Goal: Task Accomplishment & Management: Use online tool/utility

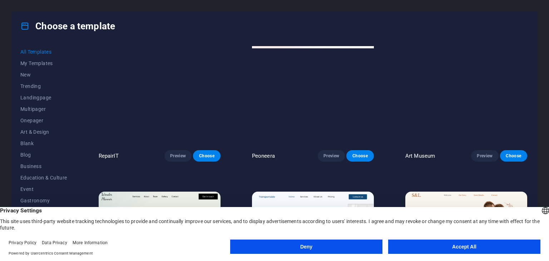
scroll to position [322, 0]
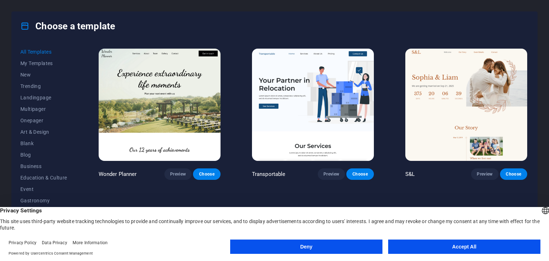
click at [461, 247] on button "Accept All" at bounding box center [464, 247] width 152 height 14
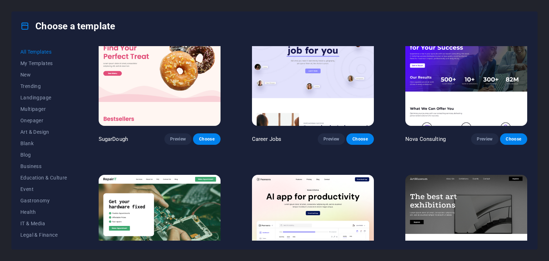
scroll to position [36, 0]
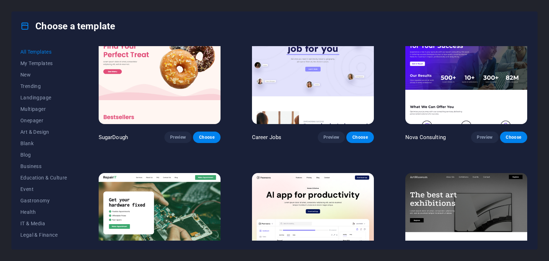
click at [164, 98] on img at bounding box center [160, 68] width 122 height 112
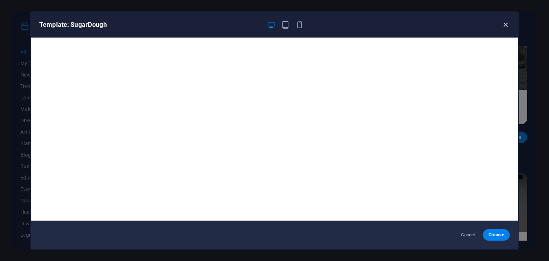
click at [510, 24] on div "Template: SugarDough" at bounding box center [275, 25] width 488 height 26
click at [286, 25] on icon "button" at bounding box center [285, 25] width 8 height 8
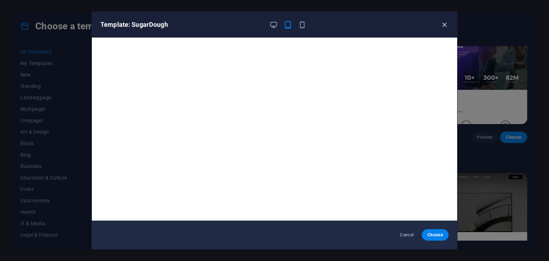
click at [441, 27] on icon "button" at bounding box center [444, 25] width 8 height 8
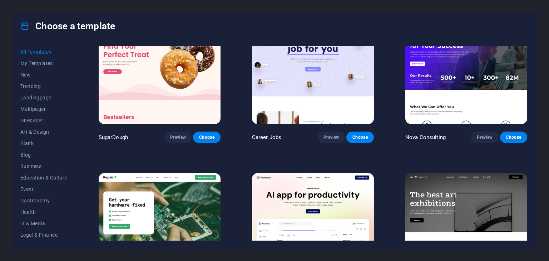
click at [128, 74] on img at bounding box center [160, 68] width 122 height 112
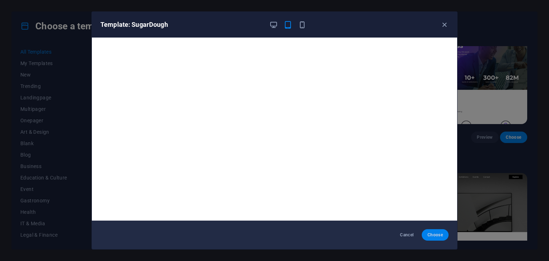
click at [443, 236] on span "Choose" at bounding box center [435, 235] width 15 height 6
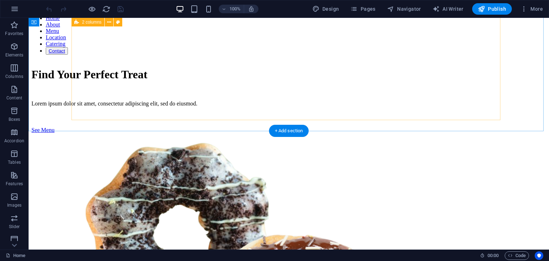
scroll to position [36, 0]
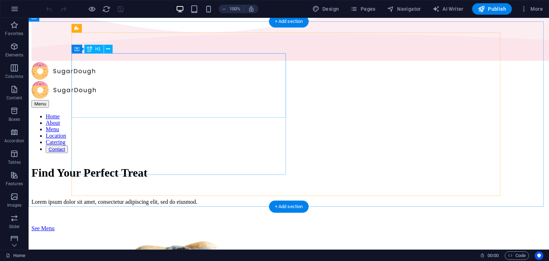
click at [171, 166] on div "Find Your Perfect Treat" at bounding box center [288, 172] width 515 height 13
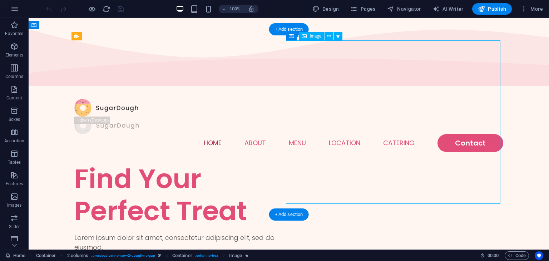
scroll to position [0, 0]
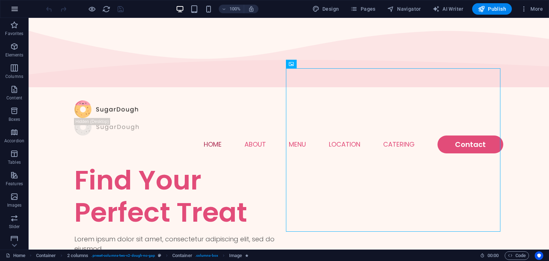
click at [14, 12] on icon "button" at bounding box center [14, 9] width 9 height 9
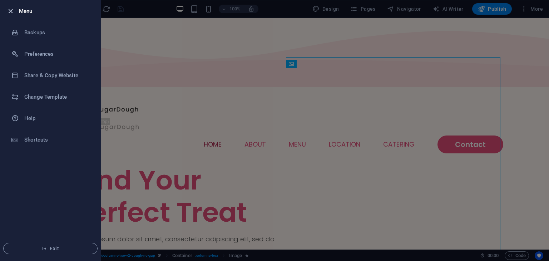
click at [13, 11] on icon "button" at bounding box center [10, 11] width 8 height 8
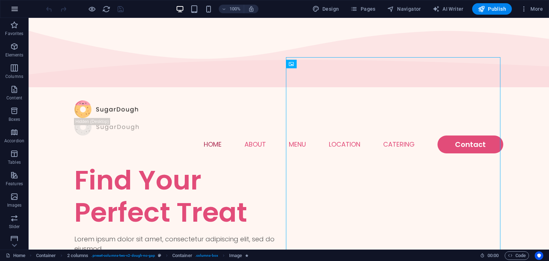
click at [7, 8] on button "button" at bounding box center [14, 8] width 17 height 17
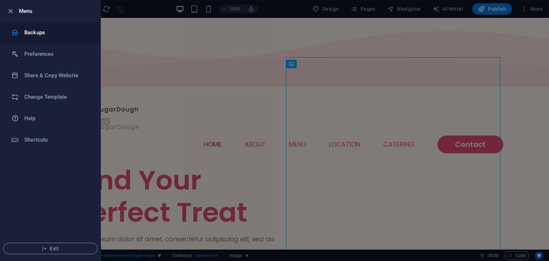
click at [23, 27] on li "Backups" at bounding box center [50, 32] width 100 height 21
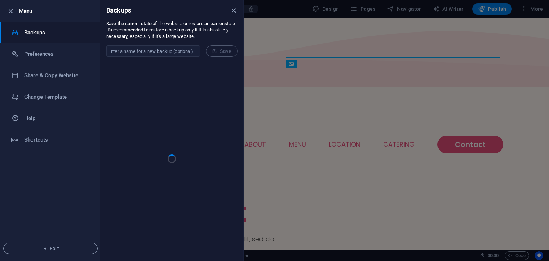
click at [20, 9] on h6 "Menu" at bounding box center [57, 11] width 76 height 9
click at [53, 49] on li "Preferences" at bounding box center [50, 53] width 100 height 21
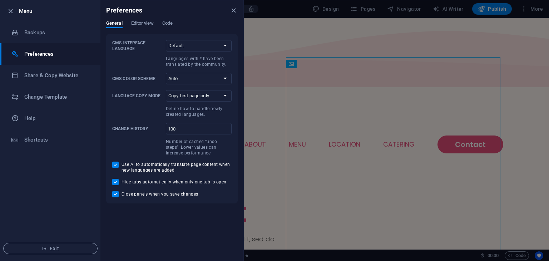
drag, startPoint x: 8, startPoint y: 13, endPoint x: 11, endPoint y: 0, distance: 13.4
click at [8, 13] on icon "button" at bounding box center [10, 11] width 8 height 8
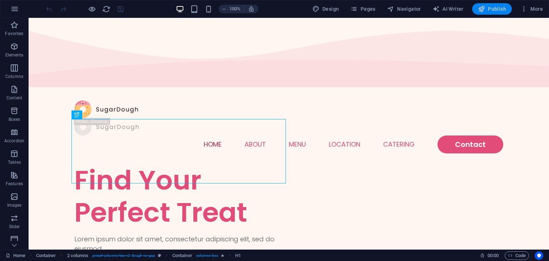
click at [491, 9] on span "Publish" at bounding box center [492, 8] width 28 height 7
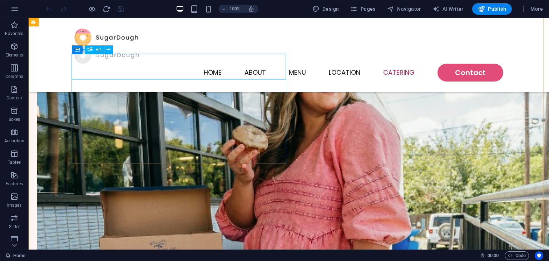
scroll to position [1573, 0]
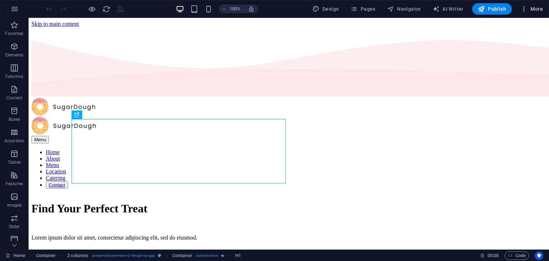
click at [523, 11] on icon "button" at bounding box center [524, 8] width 7 height 7
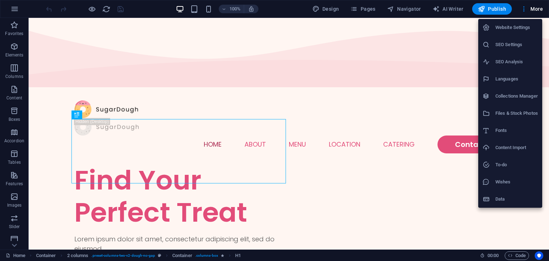
click at [525, 8] on div at bounding box center [274, 130] width 549 height 261
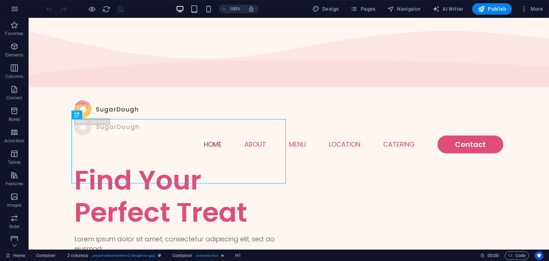
click at [525, 8] on icon "button" at bounding box center [524, 8] width 7 height 7
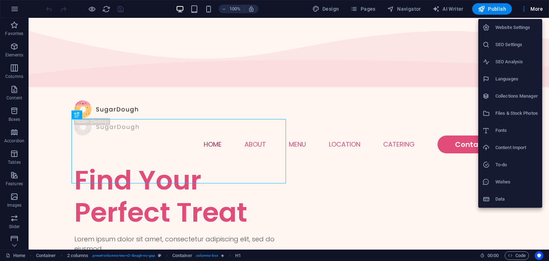
click at [489, 6] on div at bounding box center [274, 130] width 549 height 261
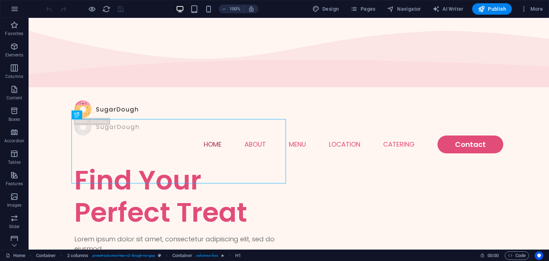
click at [489, 6] on span "Publish" at bounding box center [492, 8] width 28 height 7
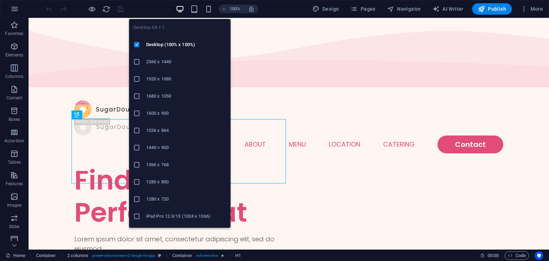
click at [184, 9] on icon "button" at bounding box center [180, 9] width 8 height 8
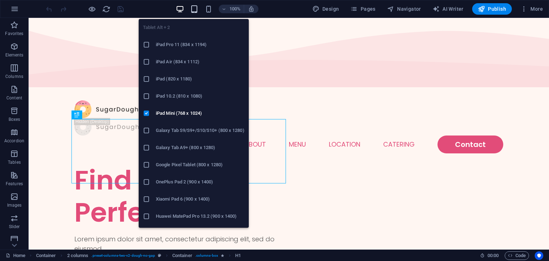
click at [197, 9] on icon "button" at bounding box center [194, 9] width 8 height 8
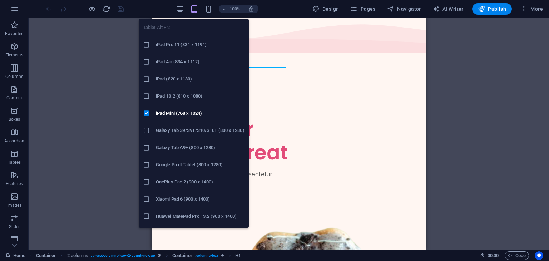
click at [192, 7] on icon "button" at bounding box center [194, 9] width 8 height 8
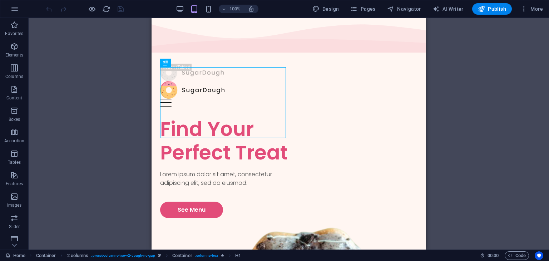
click at [188, 6] on div "100%" at bounding box center [217, 8] width 83 height 11
click at [186, 6] on div "100%" at bounding box center [217, 8] width 83 height 11
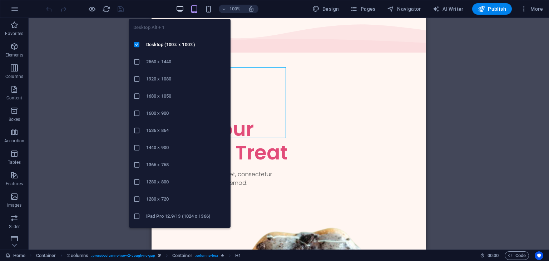
click at [183, 9] on icon "button" at bounding box center [180, 9] width 8 height 8
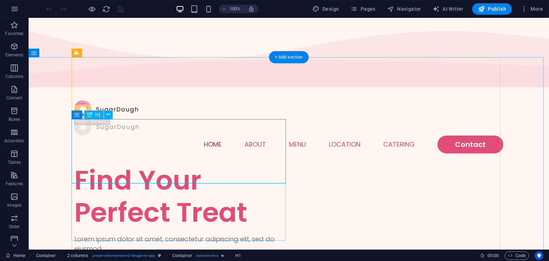
click at [122, 164] on div "Find Your Perfect Treat" at bounding box center [181, 196] width 215 height 64
click at [196, 164] on div "Find Your Perfect Treat" at bounding box center [181, 196] width 215 height 64
click at [201, 164] on div "Find Your Perfect Treat" at bounding box center [181, 196] width 215 height 64
click at [192, 164] on div "Find Your Perfect Treat" at bounding box center [181, 196] width 215 height 64
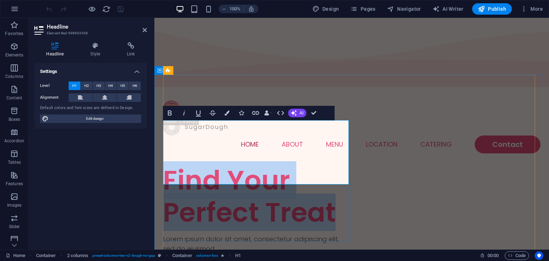
click at [295, 164] on h1 "Find Your Perfect Treat" at bounding box center [257, 196] width 189 height 64
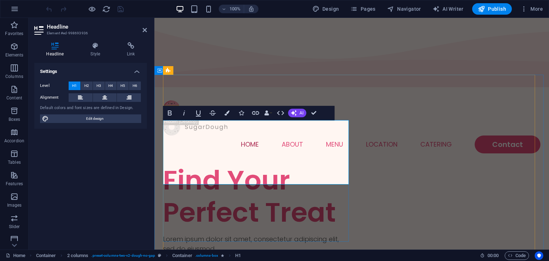
click at [292, 164] on h1 "Find Your Perfect Treat" at bounding box center [257, 196] width 189 height 64
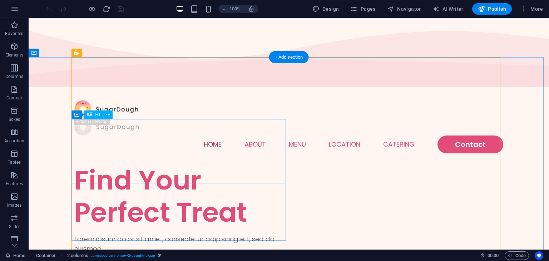
click at [170, 164] on div "Find Your Perfect Treat" at bounding box center [181, 196] width 215 height 64
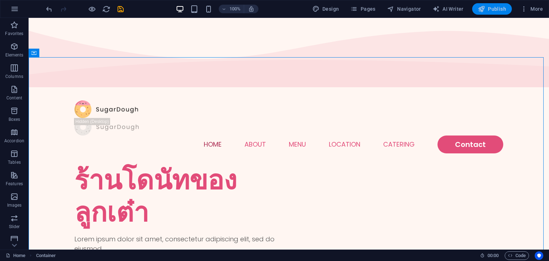
click at [495, 12] on span "Publish" at bounding box center [492, 8] width 28 height 7
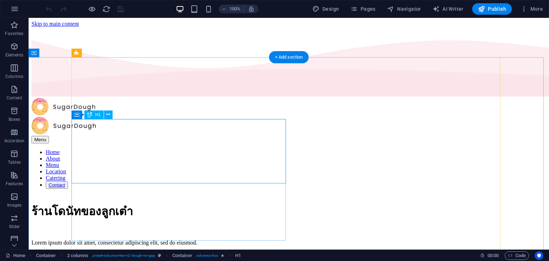
click at [164, 202] on div "ร้านโดนัทของลูกเต๋า" at bounding box center [288, 211] width 515 height 18
click at [149, 202] on div "ร้านโดนัทของลูกเต๋า" at bounding box center [288, 211] width 515 height 18
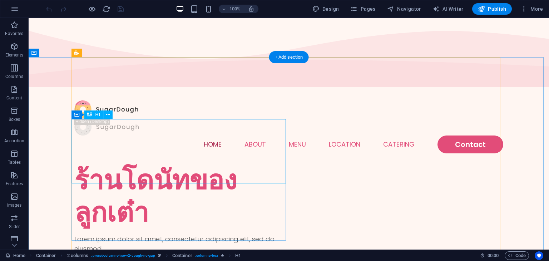
click at [134, 171] on div "ร้านโดนัทของลูกเต๋า" at bounding box center [181, 196] width 215 height 64
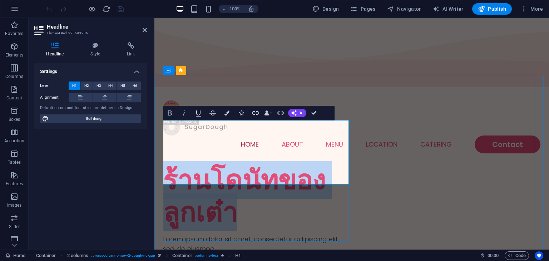
click at [232, 165] on h1 "ร้านโดนัทของลูกเต๋า" at bounding box center [257, 196] width 189 height 64
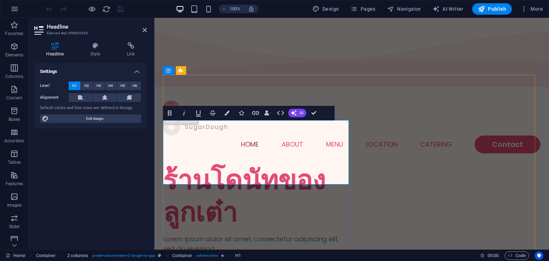
click at [259, 175] on h1 "ร้านโดนัทของลูกเต๋า" at bounding box center [257, 196] width 189 height 64
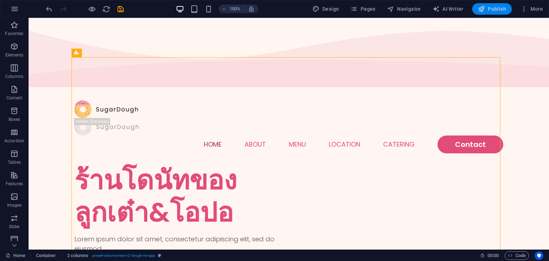
click at [502, 10] on span "Publish" at bounding box center [492, 8] width 28 height 7
